Goal: Information Seeking & Learning: Find specific fact

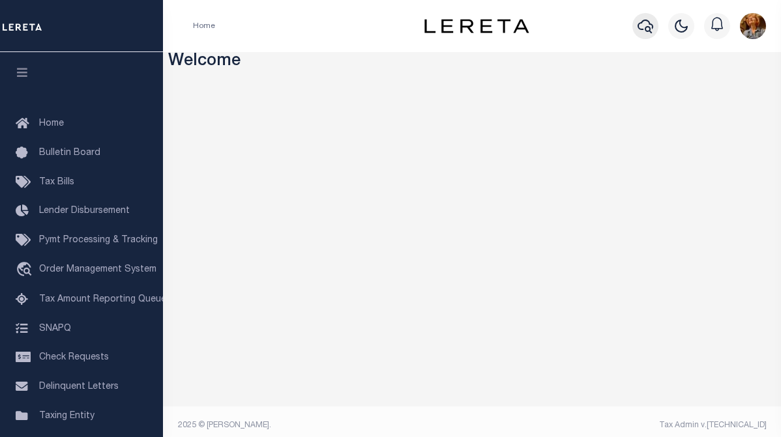
click at [645, 26] on icon "button" at bounding box center [645, 26] width 16 height 16
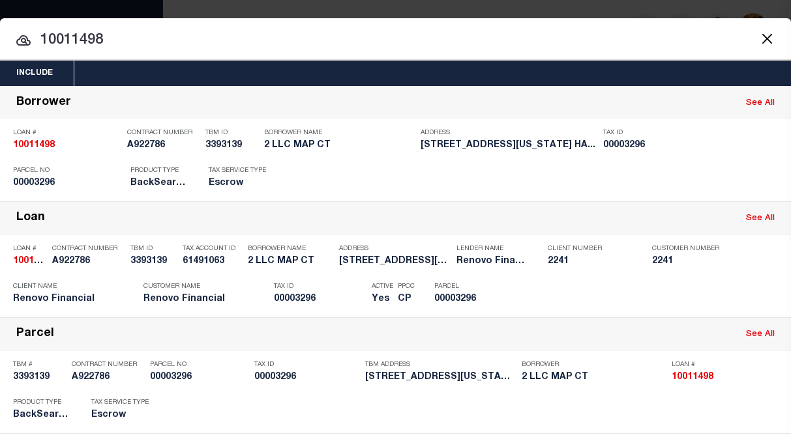
drag, startPoint x: 68, startPoint y: 39, endPoint x: 135, endPoint y: 34, distance: 67.3
click at [135, 34] on input "10011498" at bounding box center [395, 40] width 791 height 23
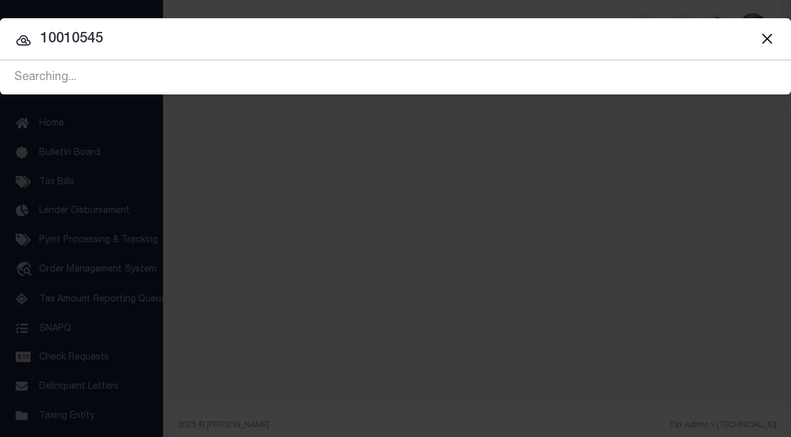
type input "10010545"
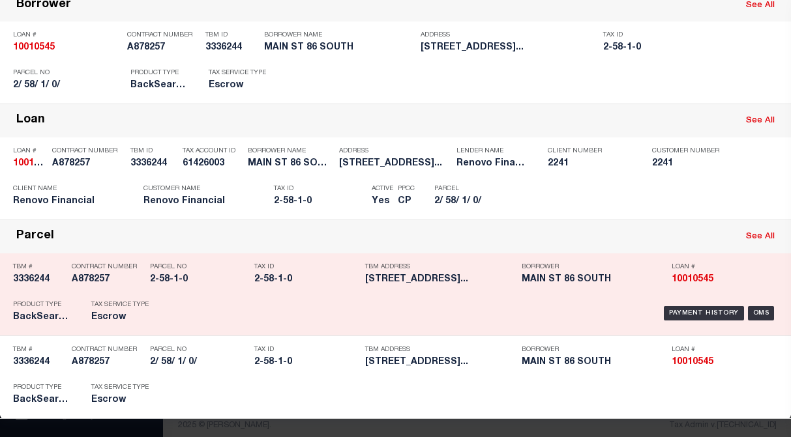
scroll to position [100, 0]
click at [581, 283] on h5 "MAIN ST 86 SOUTH" at bounding box center [592, 279] width 143 height 11
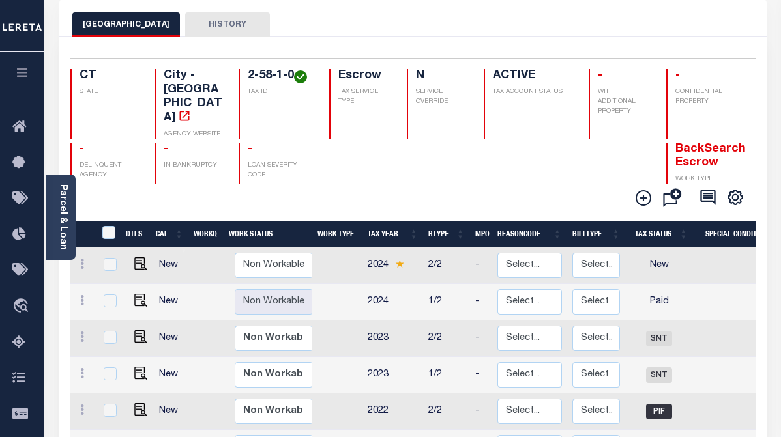
scroll to position [65, 0]
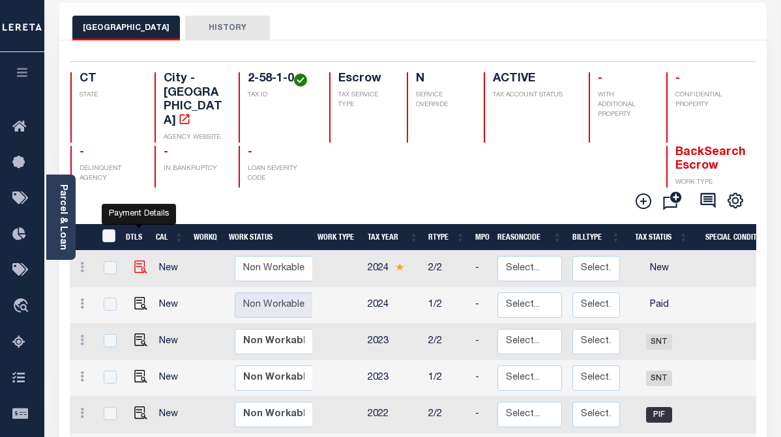
click at [135, 261] on img "" at bounding box center [140, 267] width 13 height 13
checkbox input "true"
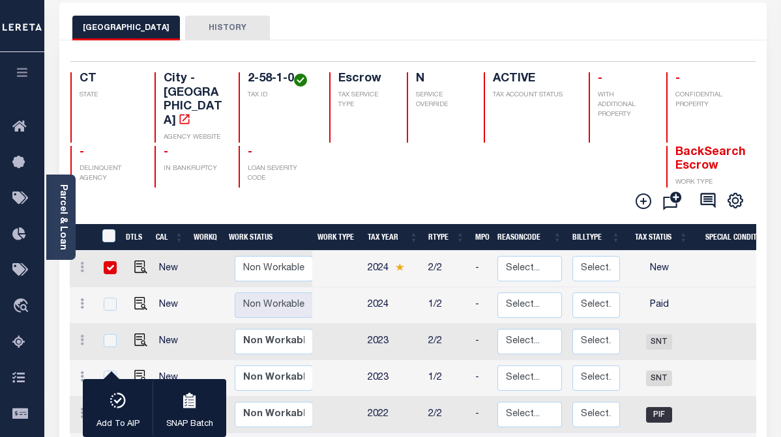
click at [115, 261] on input "checkbox" at bounding box center [110, 267] width 13 height 13
checkbox input "false"
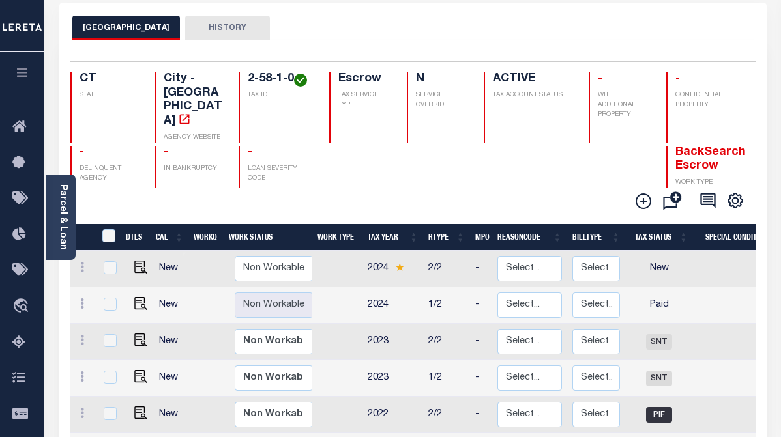
click at [207, 35] on button "HISTORY" at bounding box center [227, 28] width 85 height 25
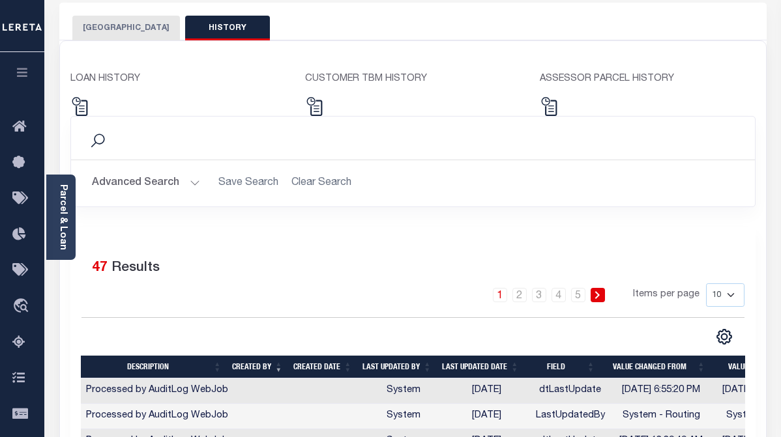
click at [117, 29] on button "NORWALK CITY" at bounding box center [126, 28] width 108 height 25
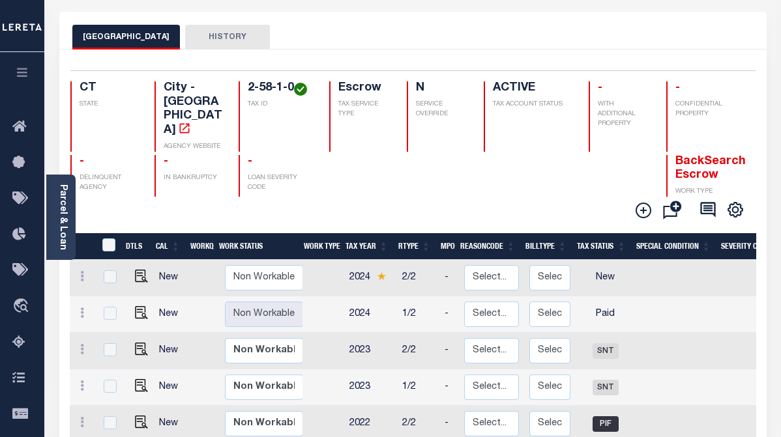
scroll to position [52, 0]
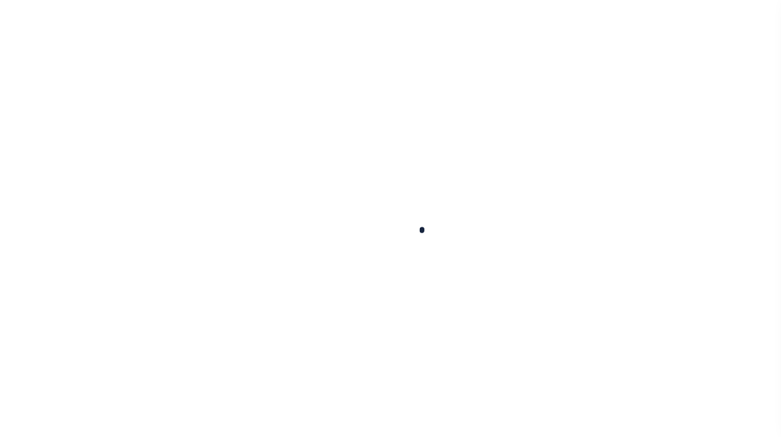
checkbox input "false"
type input "[DATE]"
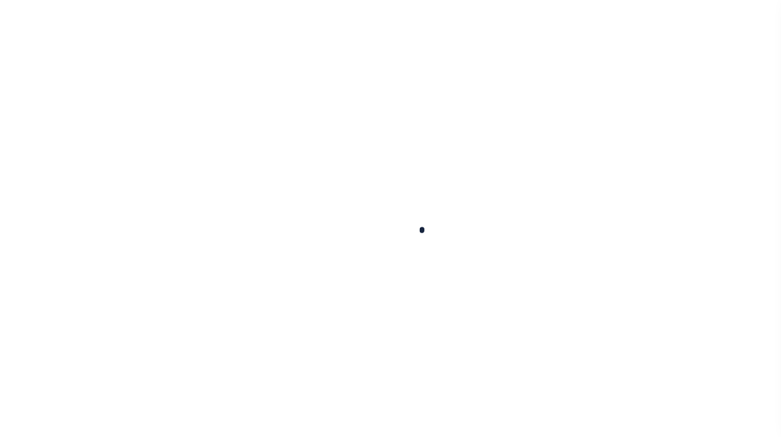
select select "NW2"
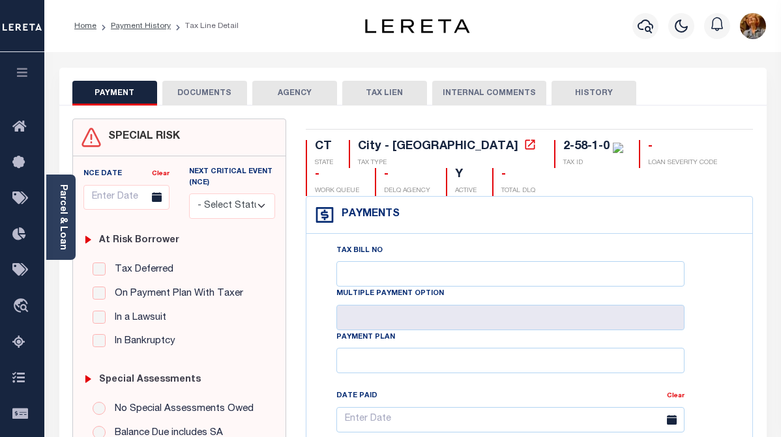
click at [502, 89] on button "INTERNAL COMMENTS" at bounding box center [489, 93] width 114 height 25
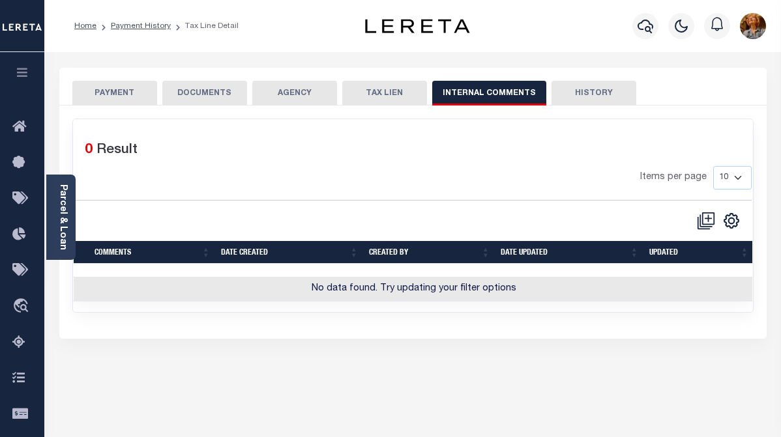
click at [577, 86] on button "HISTORY" at bounding box center [593, 93] width 85 height 25
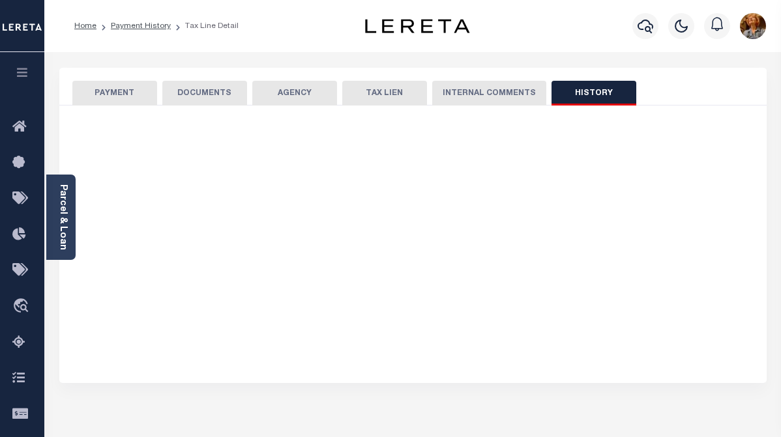
select select "50"
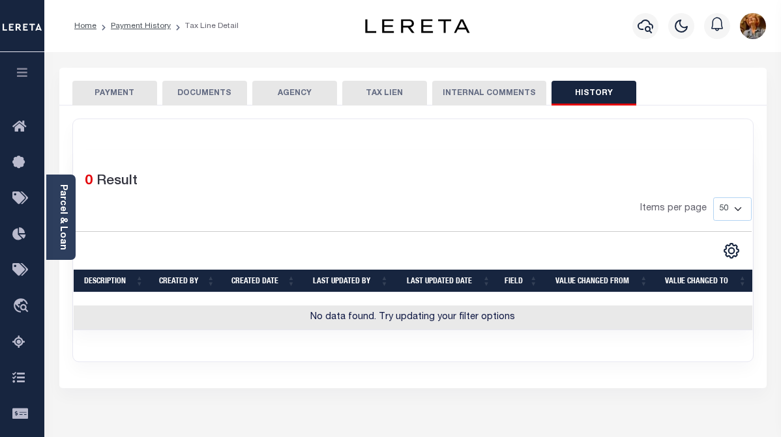
click at [285, 95] on button "AGENCY" at bounding box center [294, 93] width 85 height 25
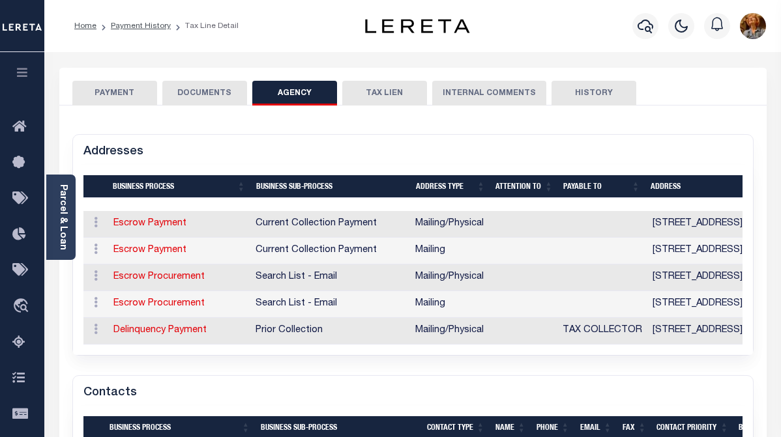
click at [192, 98] on button "DOCUMENTS" at bounding box center [204, 93] width 85 height 25
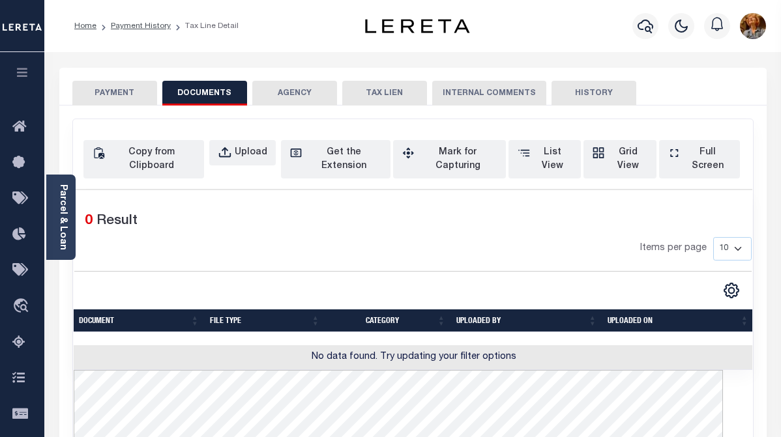
click at [126, 87] on button "PAYMENT" at bounding box center [114, 93] width 85 height 25
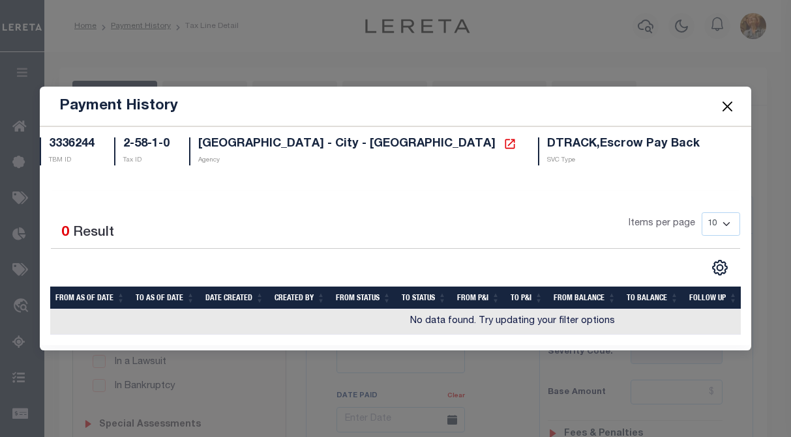
click at [729, 103] on button "Close" at bounding box center [726, 106] width 17 height 17
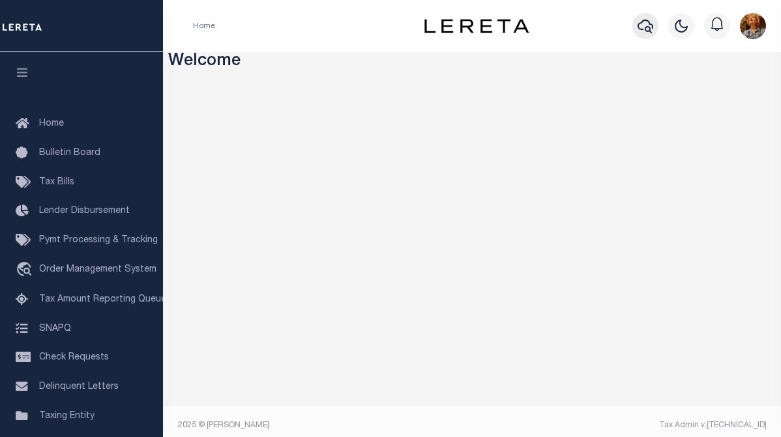
click at [643, 27] on icon "button" at bounding box center [645, 26] width 16 height 16
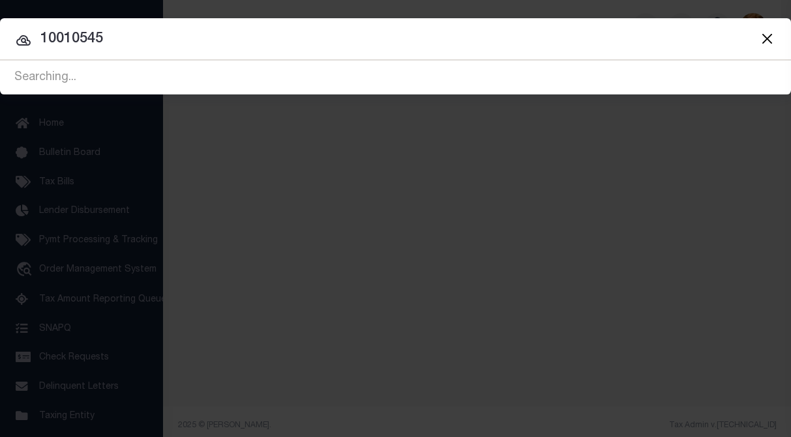
type input "10010545"
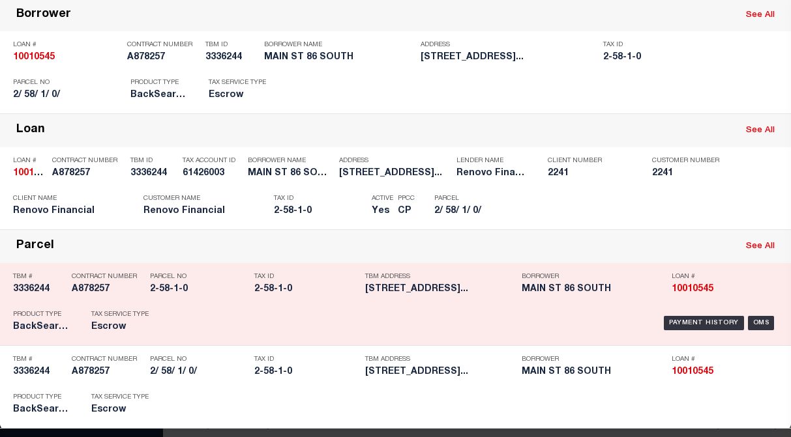
scroll to position [100, 0]
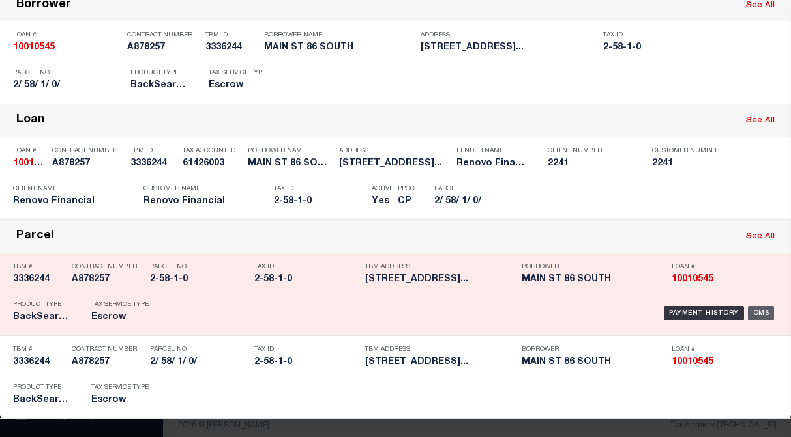
click at [755, 316] on div "OMS" at bounding box center [761, 313] width 27 height 14
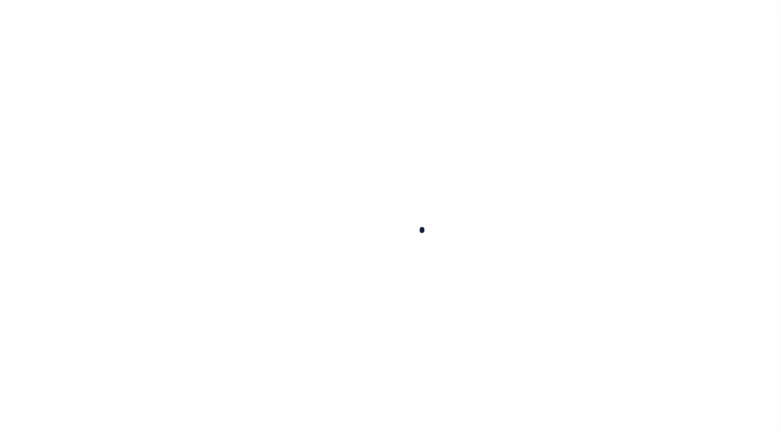
type input "10010545"
type input "MAIN ST 86 SOUTH"
select select
type input "24 WALTER AVE"
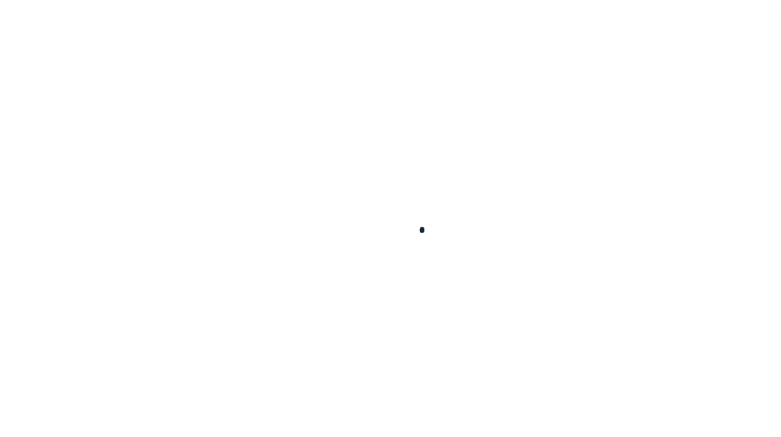
type input "NORWALK,CT,06851"
select select "10"
select select "Escrow"
type input "86 S MAIN ST"
type input "2-58-1-0"
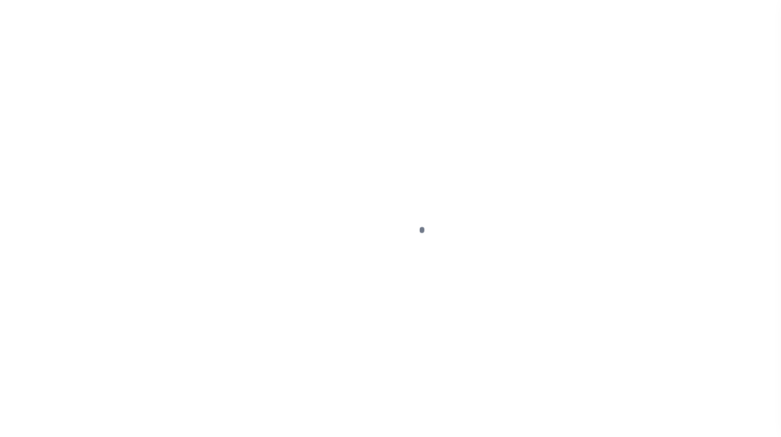
type input "NORWALK CT 068543125"
type input "a0kUS0000018Dqj"
type input "CT"
select select
select select "25067"
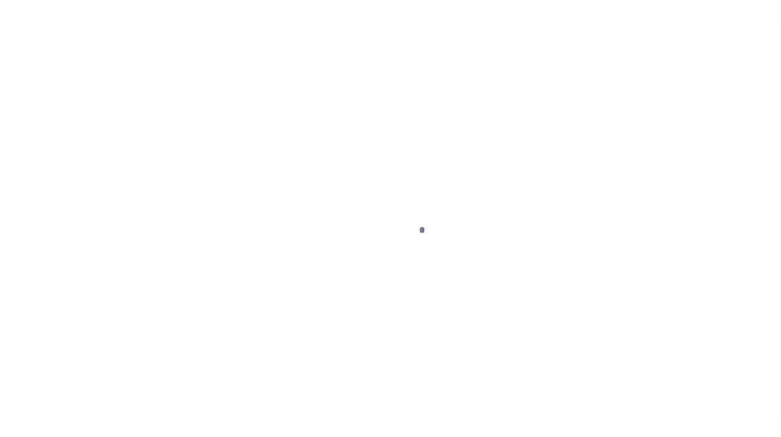
select select
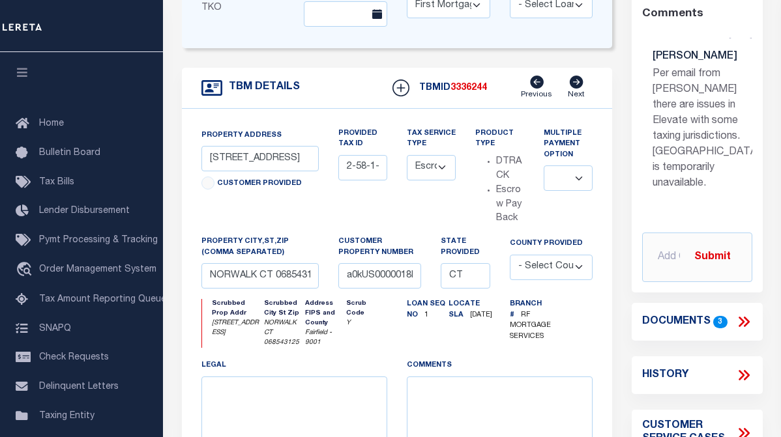
scroll to position [350, 0]
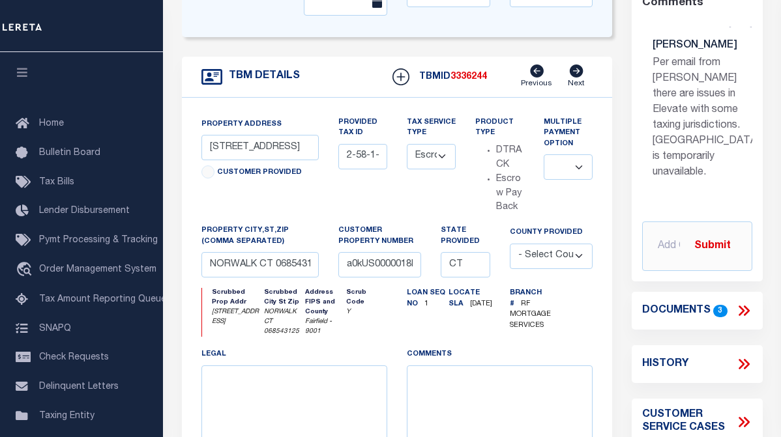
click at [742, 312] on icon at bounding box center [743, 310] width 17 height 17
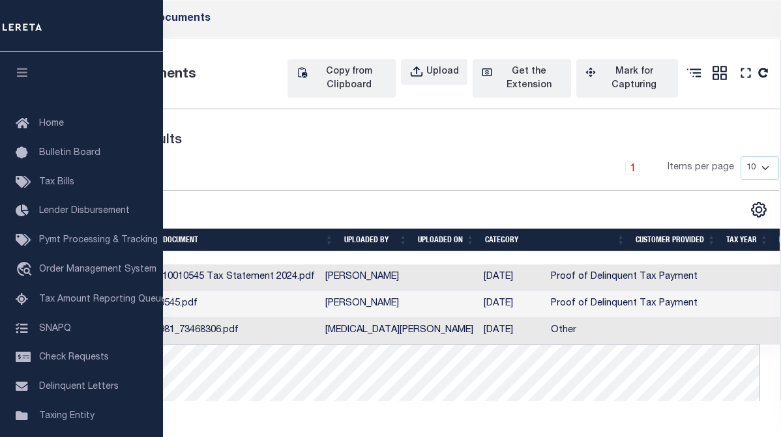
drag, startPoint x: 664, startPoint y: 310, endPoint x: 766, endPoint y: 308, distance: 101.7
click at [766, 318] on tr "1505981_73468306.pdf Syeda Afreen 03/20/2024 Other 2022 2/2" at bounding box center [516, 331] width 811 height 27
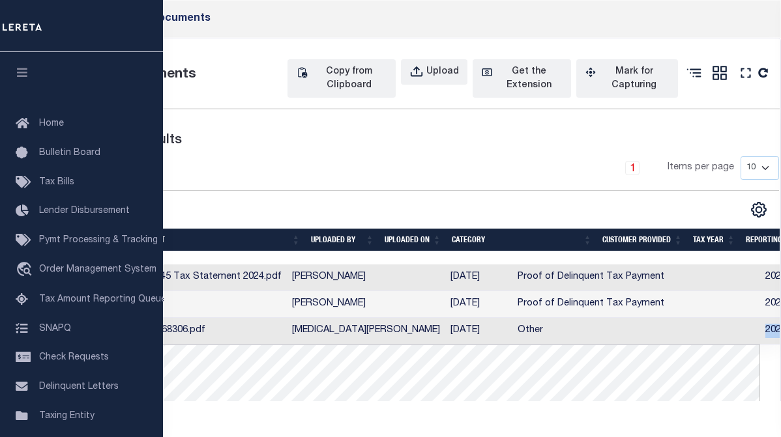
scroll to position [0, 0]
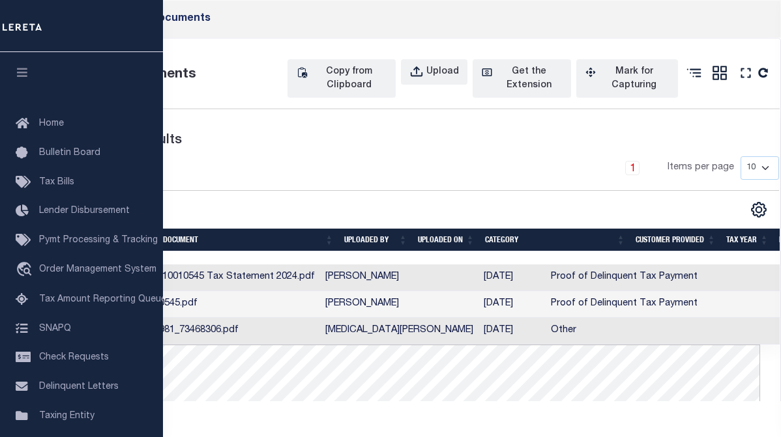
click at [243, 265] on td "Loan 10010545 Tax Statement 2024.pdf" at bounding box center [226, 278] width 187 height 27
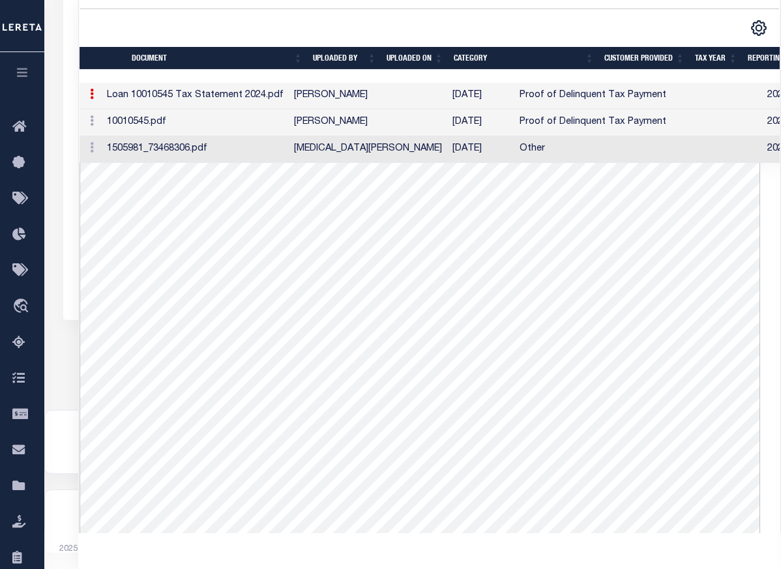
scroll to position [19, 0]
click at [447, 109] on td "08/28/2025" at bounding box center [480, 122] width 67 height 27
